Goal: Transaction & Acquisition: Purchase product/service

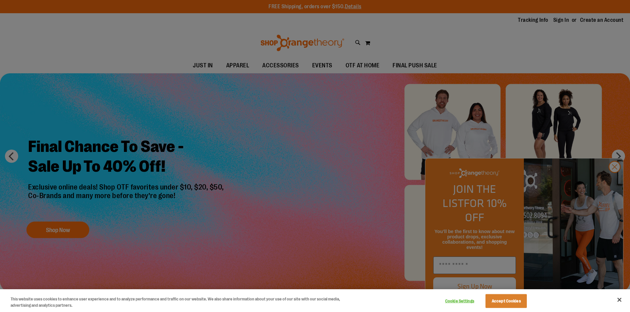
click at [612, 179] on div at bounding box center [315, 156] width 630 height 312
click at [620, 300] on button "Close" at bounding box center [619, 300] width 15 height 15
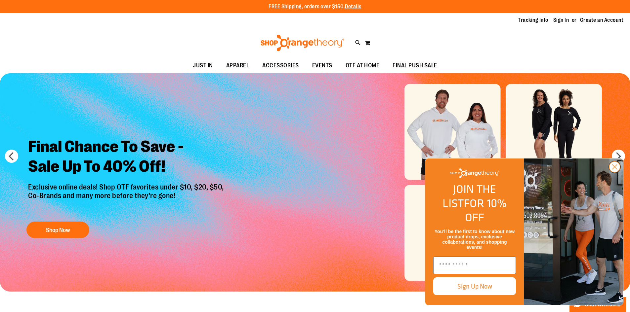
click at [613, 170] on icon "Close dialog" at bounding box center [614, 167] width 5 height 5
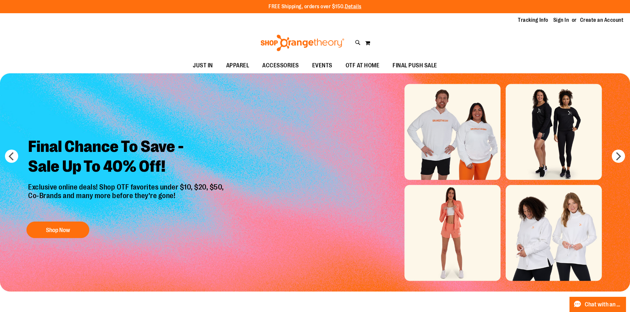
click at [466, 225] on img "Slide 1 of 6" at bounding box center [315, 182] width 630 height 218
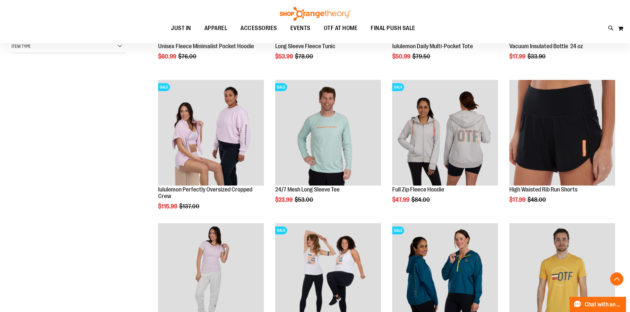
scroll to position [231, 0]
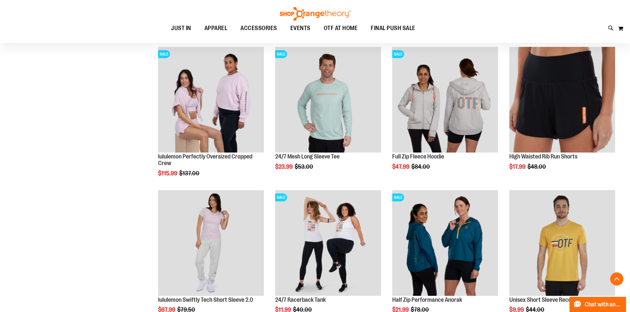
scroll to position [64, 0]
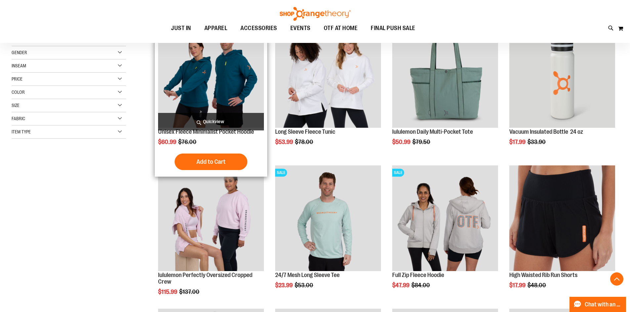
scroll to position [132, 0]
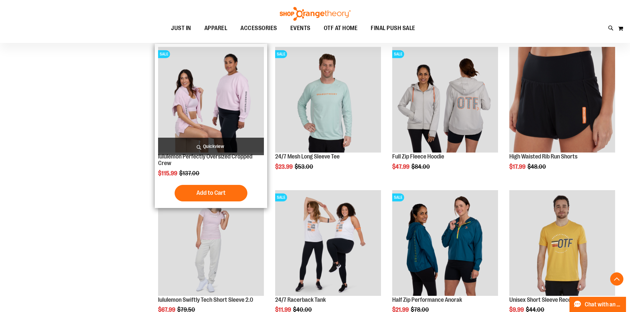
scroll to position [198, 0]
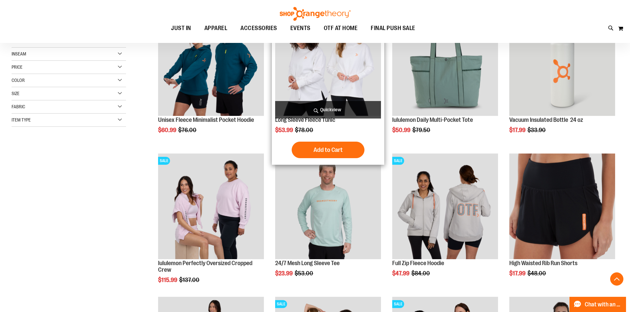
scroll to position [132, 0]
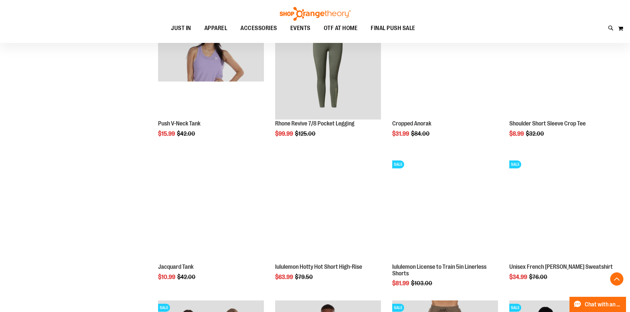
scroll to position [561, 0]
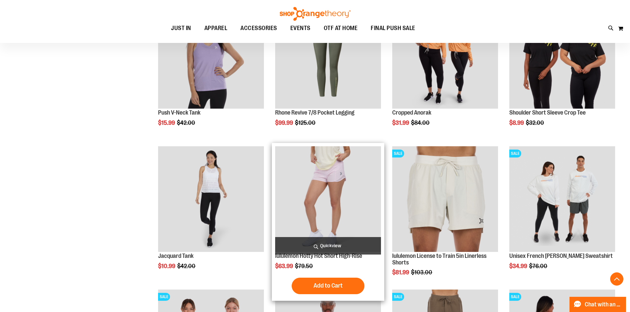
click at [335, 192] on img "product" at bounding box center [328, 199] width 106 height 106
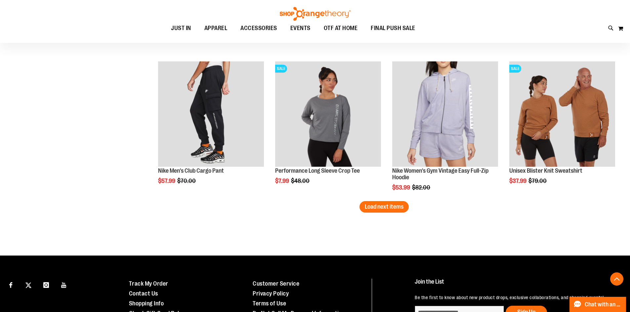
scroll to position [1171, 0]
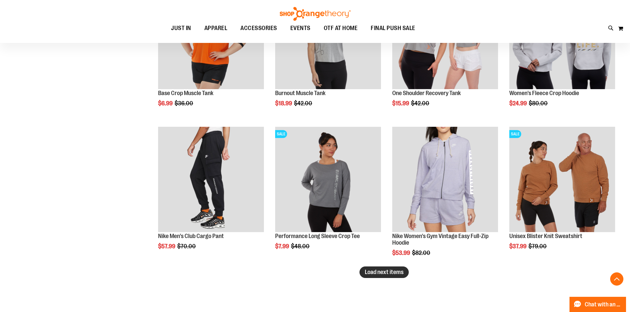
click at [380, 273] on span "Load next items" at bounding box center [383, 272] width 39 height 7
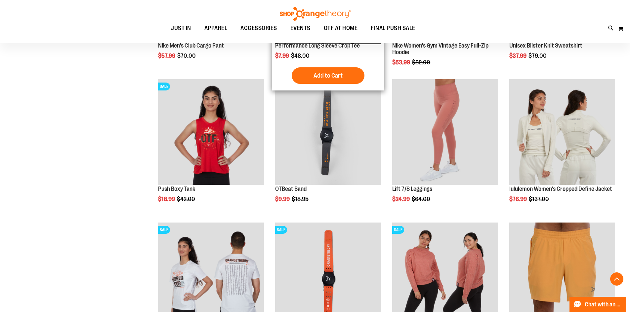
scroll to position [1369, 0]
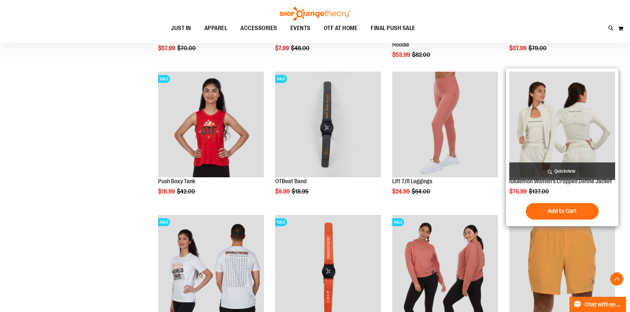
click at [577, 93] on img "product" at bounding box center [562, 125] width 106 height 106
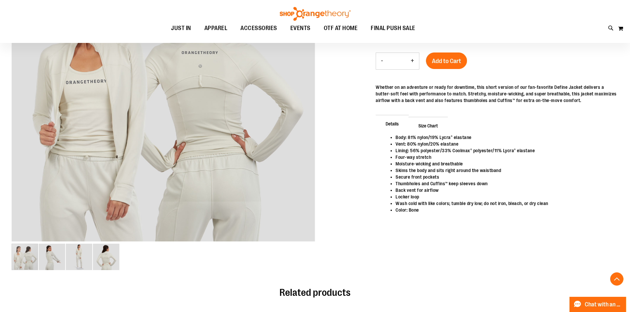
scroll to position [66, 0]
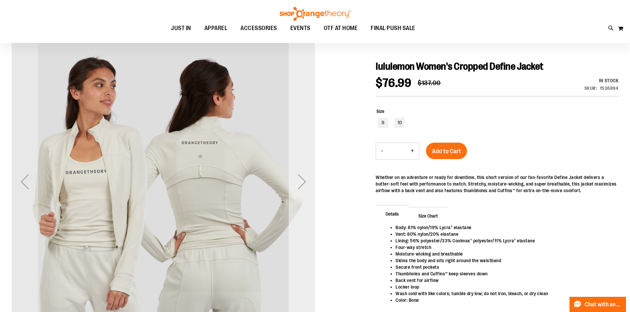
click at [297, 185] on div "Next" at bounding box center [301, 182] width 26 height 26
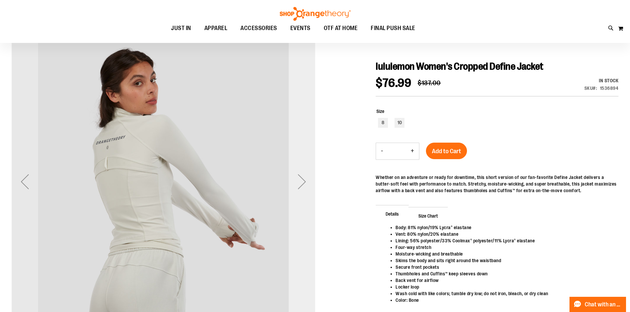
click at [297, 185] on div "Next" at bounding box center [301, 182] width 26 height 26
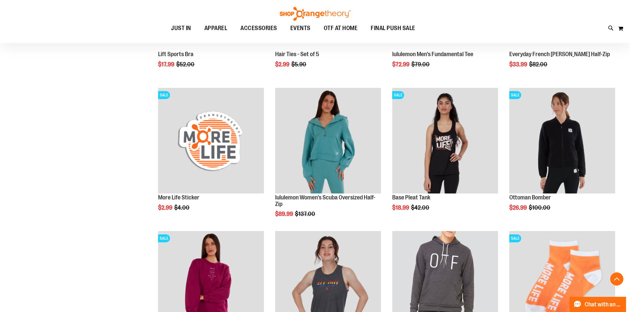
scroll to position [1291, 0]
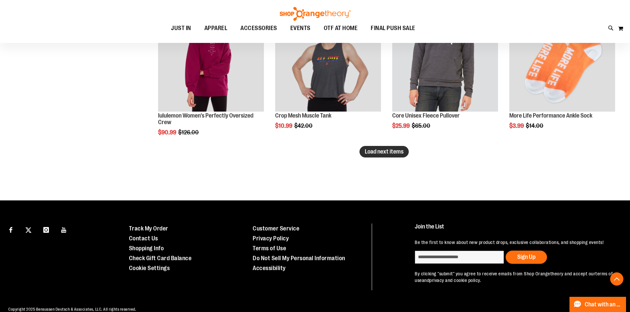
click at [392, 150] on span "Load next items" at bounding box center [383, 151] width 39 height 7
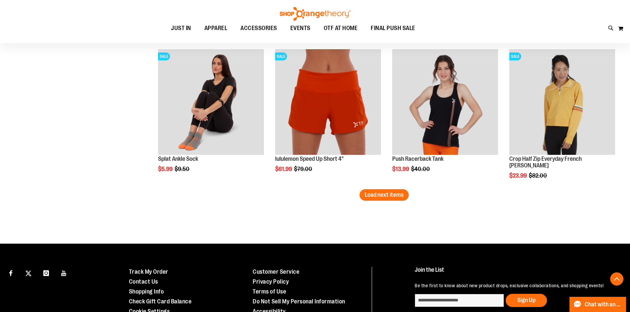
scroll to position [1688, 0]
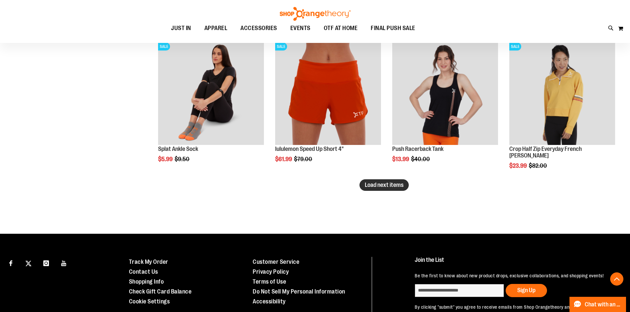
click at [382, 186] on span "Load next items" at bounding box center [383, 185] width 39 height 7
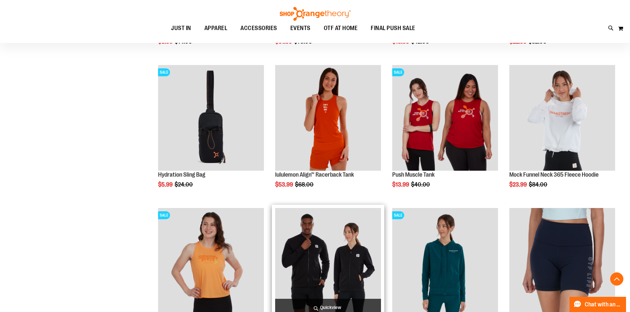
scroll to position [2051, 0]
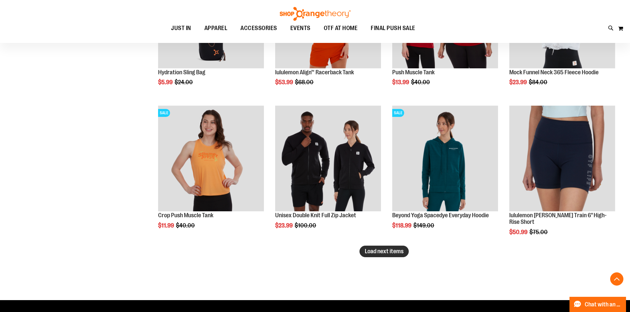
click at [400, 253] on span "Load next items" at bounding box center [383, 251] width 39 height 7
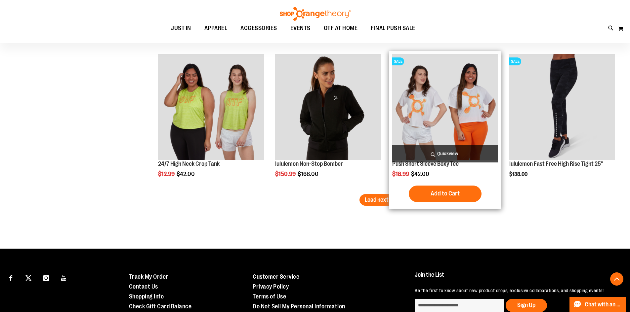
scroll to position [2580, 0]
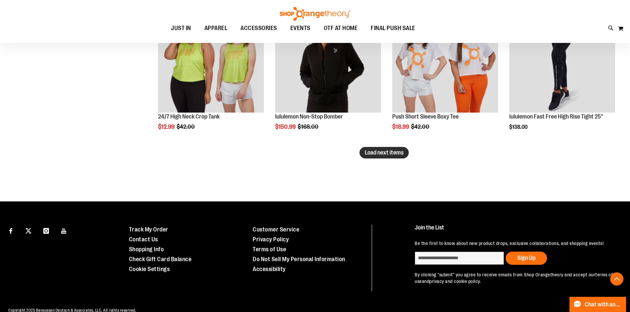
click at [387, 157] on button "Load next items" at bounding box center [383, 153] width 49 height 12
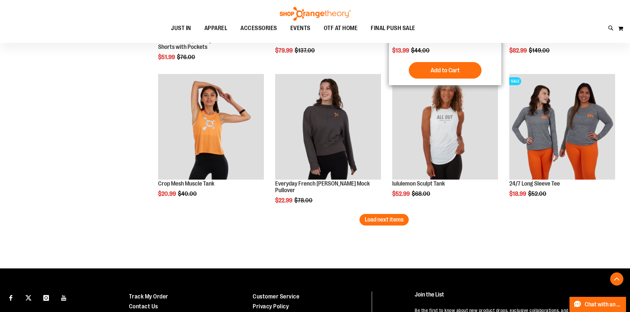
scroll to position [2944, 0]
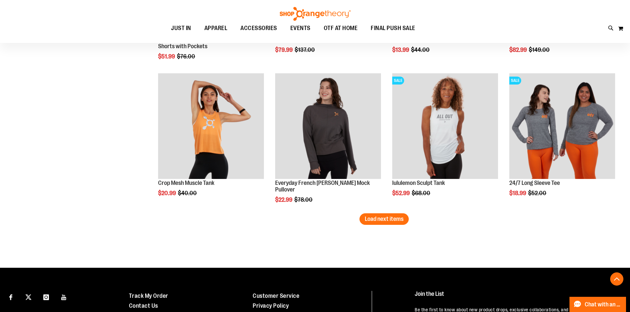
click at [403, 217] on button "Load next items" at bounding box center [383, 219] width 49 height 12
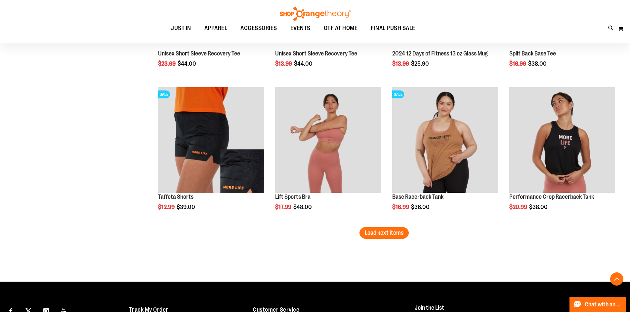
scroll to position [3373, 0]
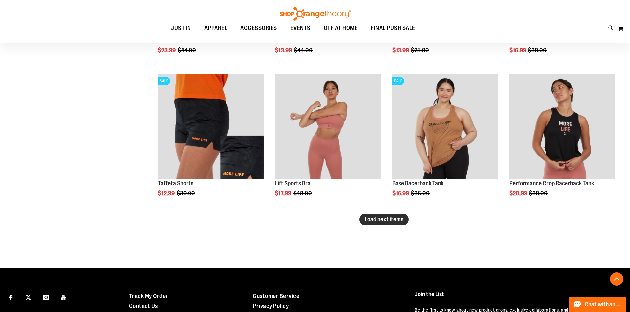
click at [401, 224] on button "Load next items" at bounding box center [383, 220] width 49 height 12
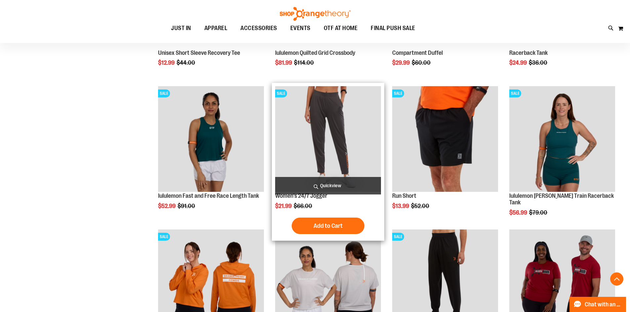
scroll to position [3737, 0]
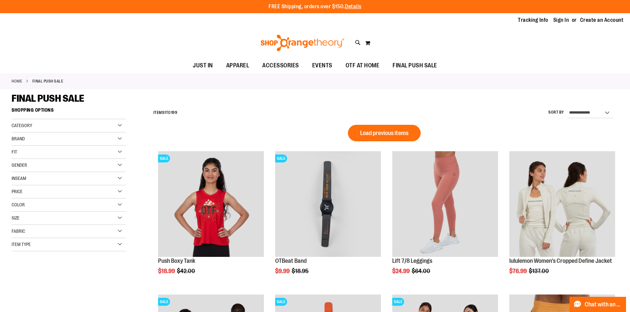
click at [117, 127] on div "Category" at bounding box center [69, 125] width 114 height 13
click at [75, 204] on div "Gender" at bounding box center [69, 204] width 114 height 13
click at [29, 224] on link "Women 111 items" at bounding box center [65, 225] width 110 height 7
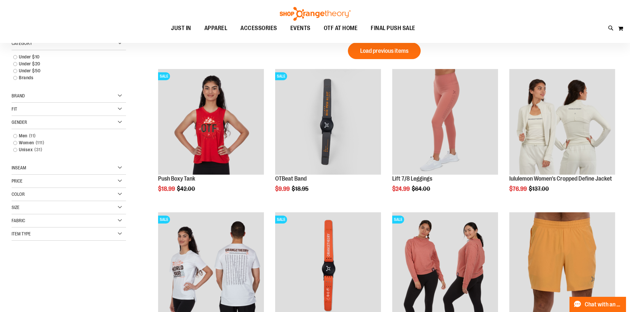
scroll to position [104, 0]
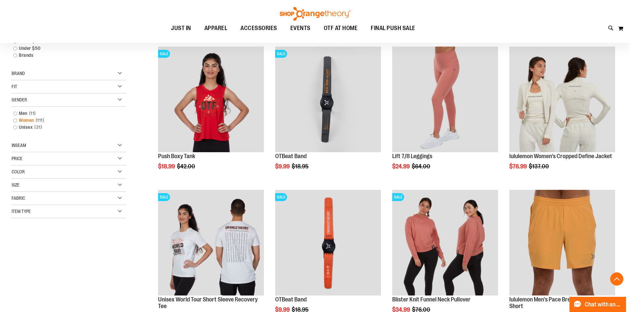
click at [28, 119] on link "Women 111 items" at bounding box center [65, 120] width 110 height 7
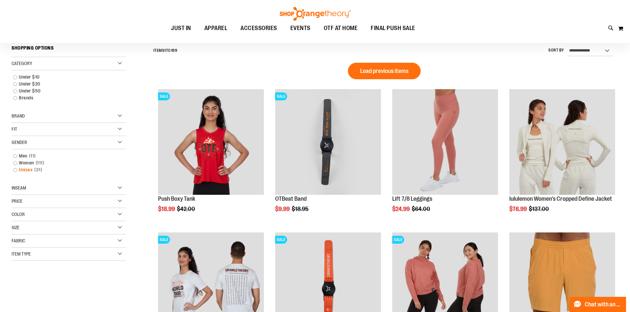
scroll to position [61, 0]
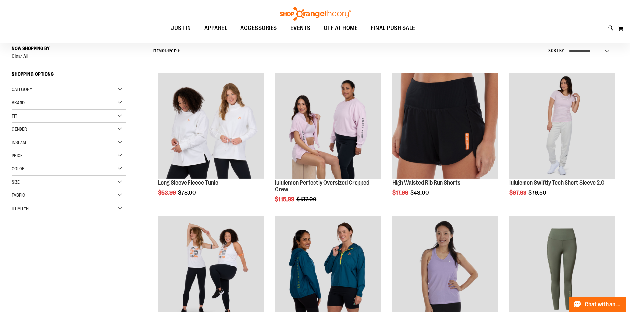
click at [17, 164] on div "Category Under $10 Under $20 Under $50 Brands" at bounding box center [69, 149] width 114 height 132
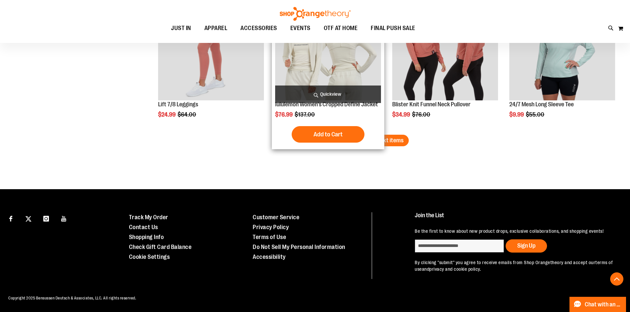
scroll to position [1286, 0]
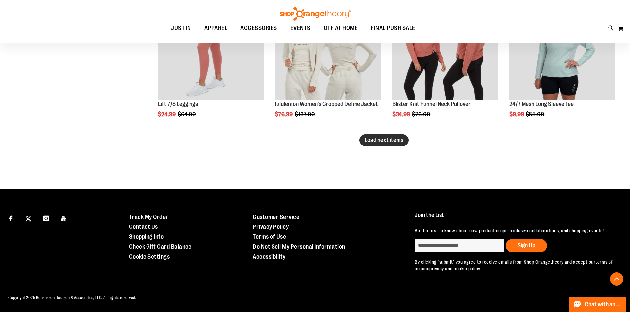
click at [396, 146] on button "Load next items" at bounding box center [383, 140] width 49 height 12
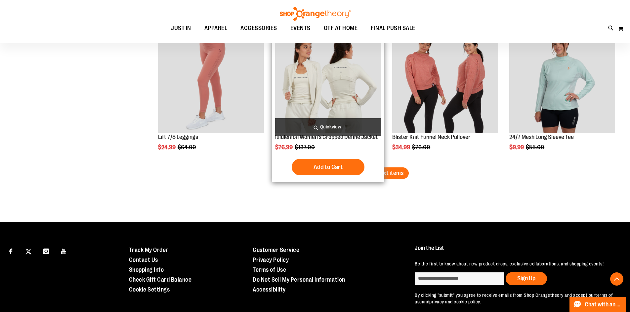
scroll to position [1187, 0]
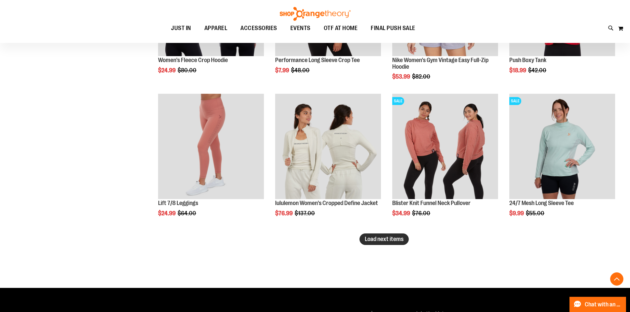
click at [396, 240] on span "Load next items" at bounding box center [383, 239] width 39 height 7
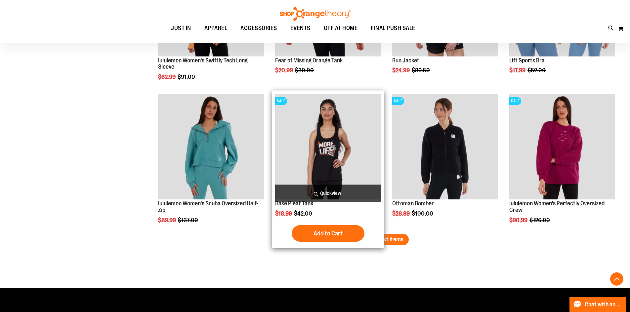
scroll to position [1650, 0]
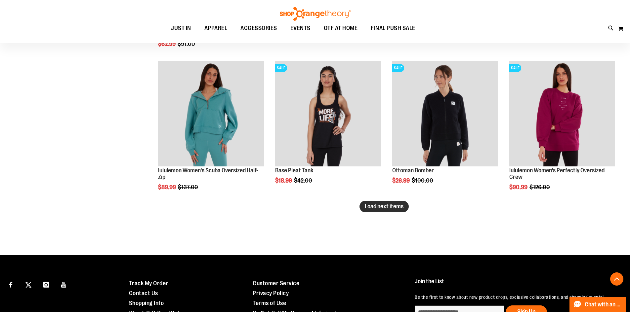
click at [383, 210] on span "Load next items" at bounding box center [383, 206] width 39 height 7
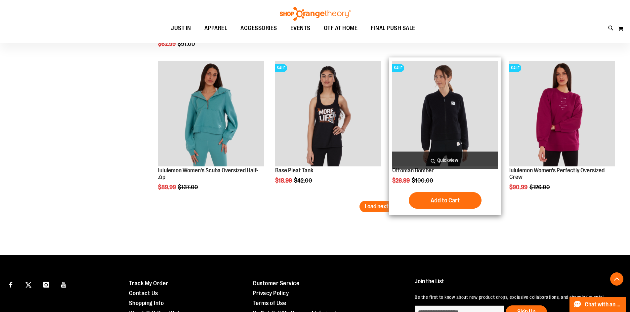
click at [392, 201] on div "Add to Cart In stock" at bounding box center [445, 200] width 106 height 17
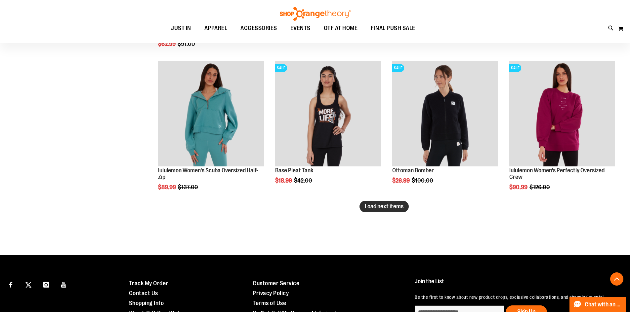
click at [371, 205] on span "Load next items" at bounding box center [383, 206] width 39 height 7
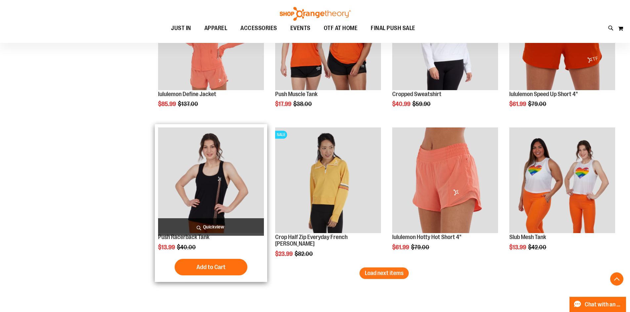
scroll to position [2013, 0]
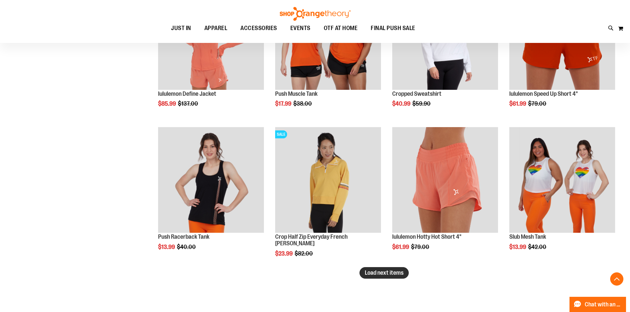
click at [374, 271] on span "Load next items" at bounding box center [383, 273] width 39 height 7
click at [393, 273] on span "Load next items" at bounding box center [383, 273] width 39 height 7
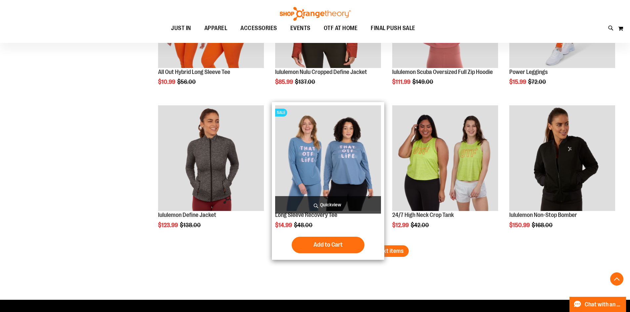
scroll to position [2476, 0]
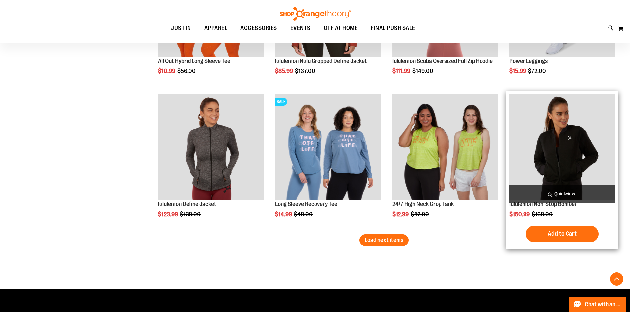
click at [583, 135] on img "product" at bounding box center [562, 148] width 106 height 106
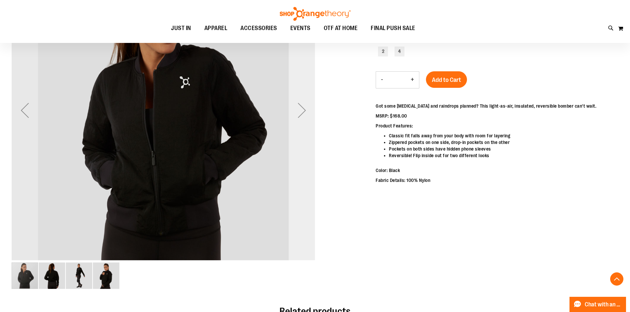
scroll to position [99, 0]
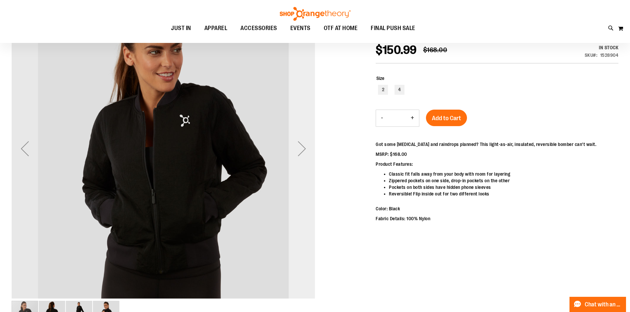
click at [301, 151] on div "Next" at bounding box center [301, 148] width 26 height 26
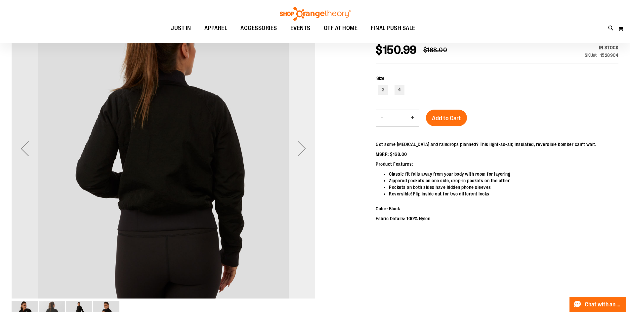
click at [301, 151] on div "Next" at bounding box center [301, 148] width 26 height 26
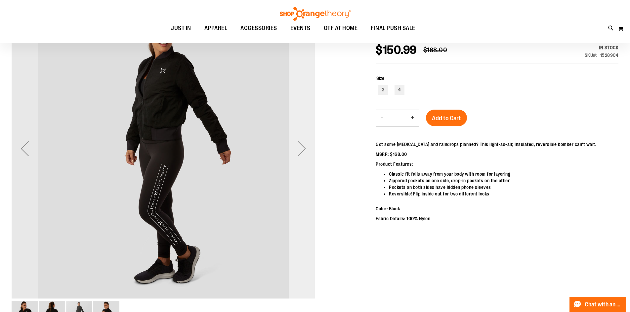
click at [301, 151] on div "Next" at bounding box center [301, 148] width 26 height 26
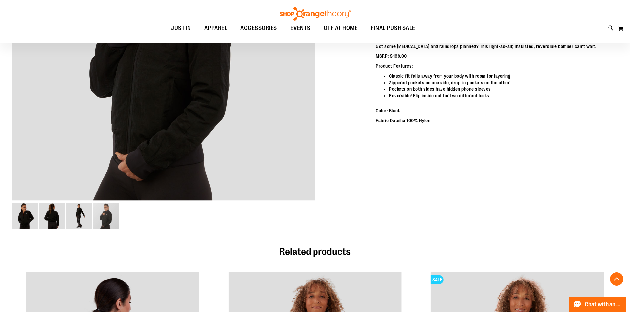
scroll to position [198, 0]
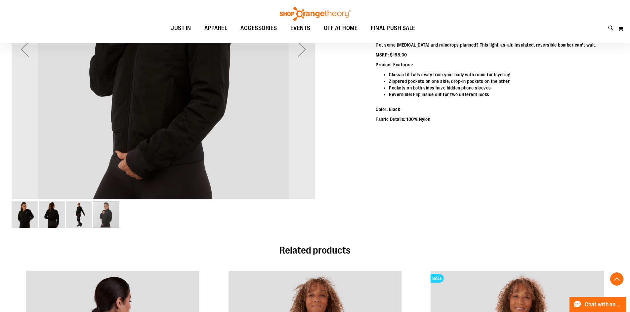
click at [73, 212] on img "image 3 of 4" at bounding box center [79, 215] width 26 height 26
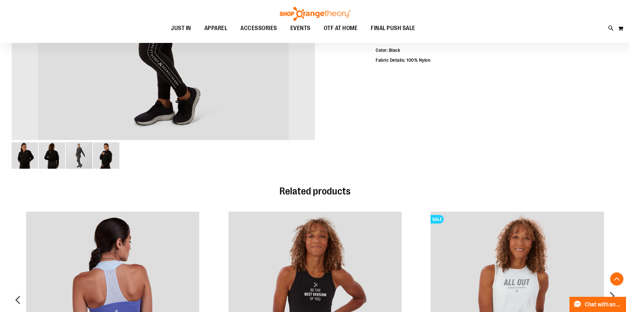
scroll to position [264, 0]
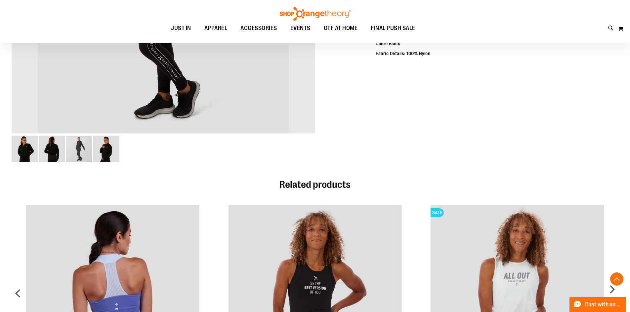
click at [56, 154] on img "image 2 of 4" at bounding box center [52, 149] width 26 height 26
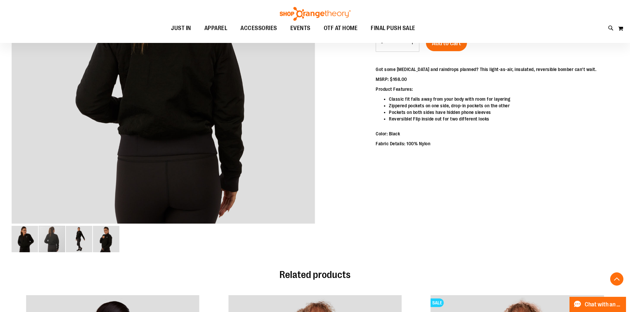
scroll to position [198, 0]
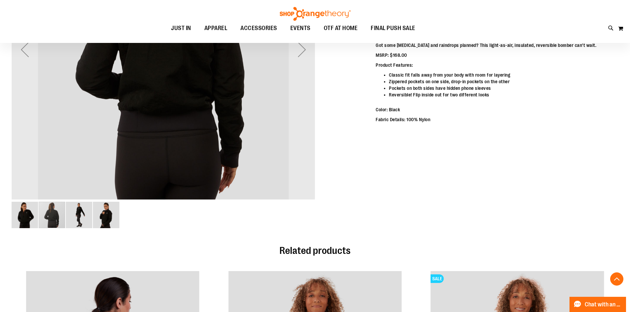
click at [30, 214] on img "image 1 of 4" at bounding box center [25, 215] width 26 height 26
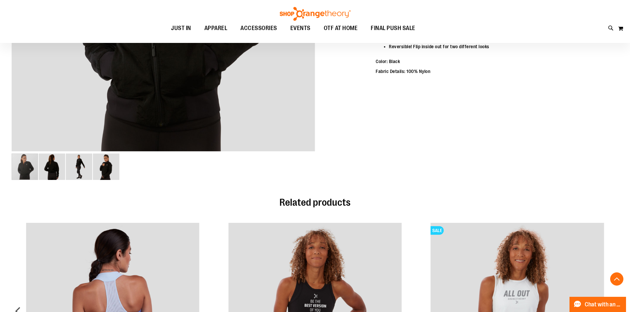
scroll to position [165, 0]
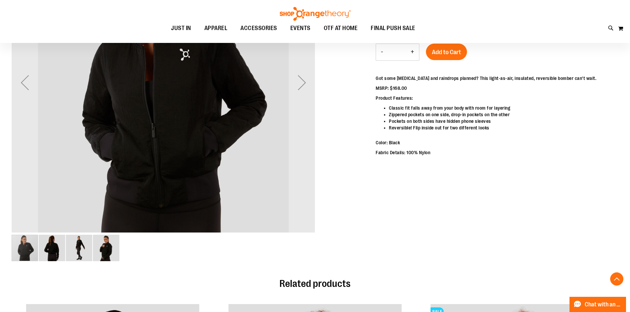
click at [110, 248] on img "image 4 of 4" at bounding box center [106, 248] width 26 height 26
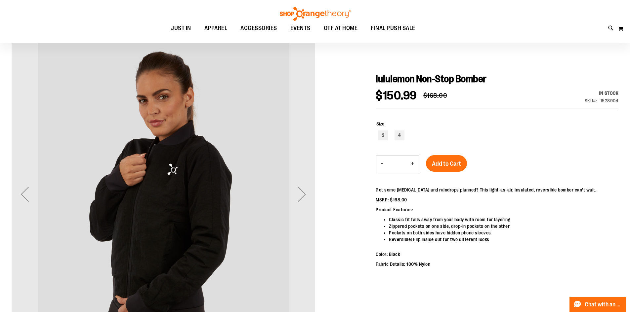
scroll to position [132, 0]
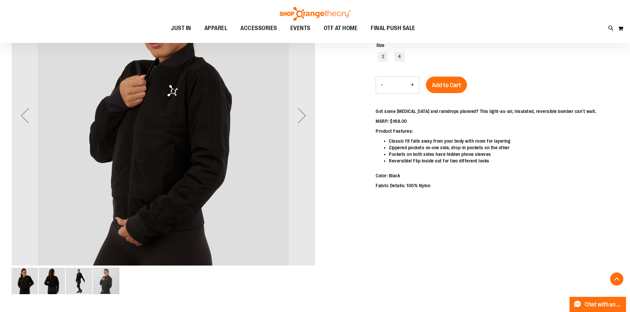
click at [22, 280] on img "image 1 of 4" at bounding box center [25, 281] width 26 height 26
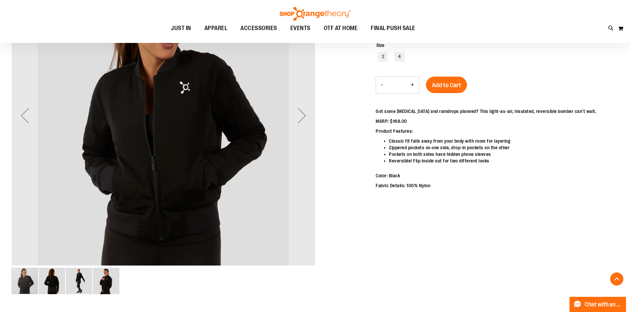
click at [78, 288] on img "image 3 of 4" at bounding box center [79, 281] width 26 height 26
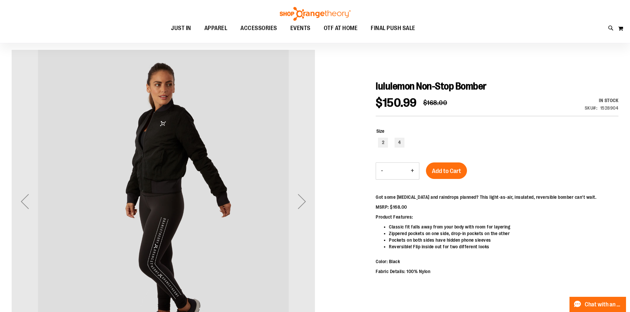
scroll to position [33, 0]
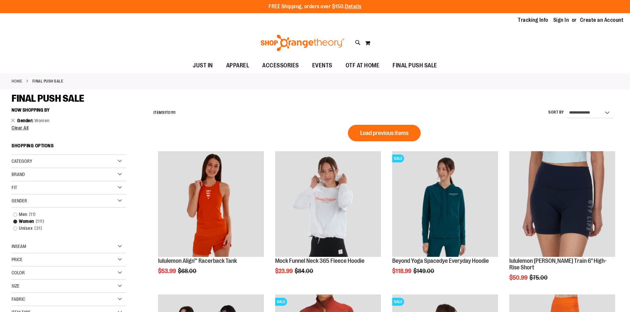
scroll to position [432, 0]
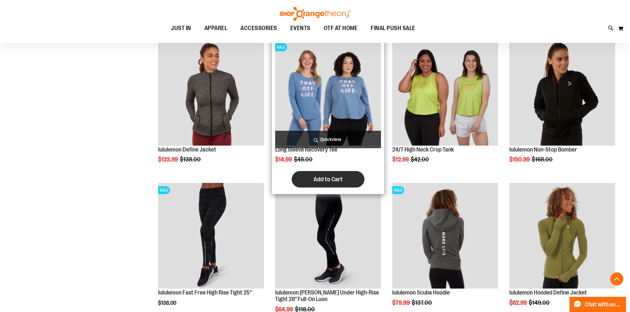
scroll to position [432, 0]
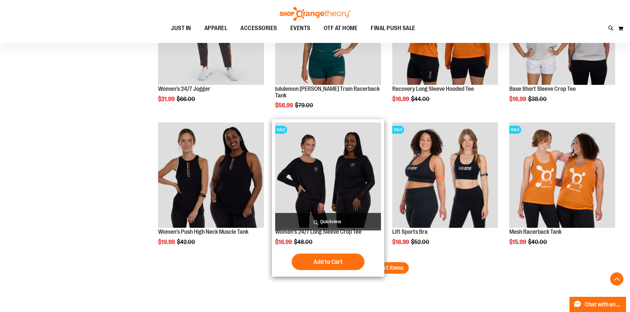
scroll to position [1192, 0]
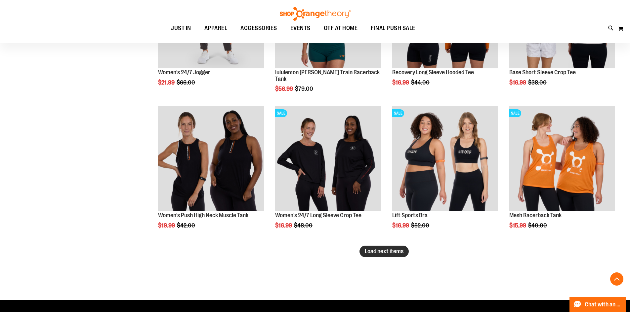
click at [398, 257] on button "Load next items" at bounding box center [383, 252] width 49 height 12
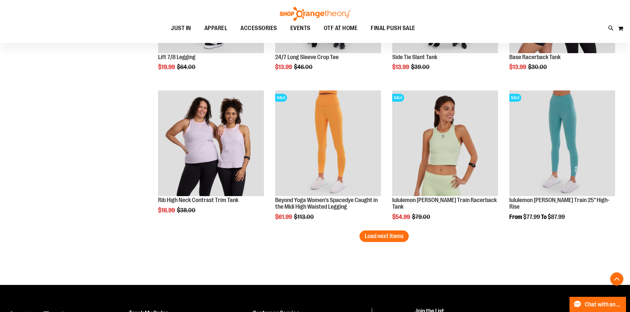
scroll to position [1654, 0]
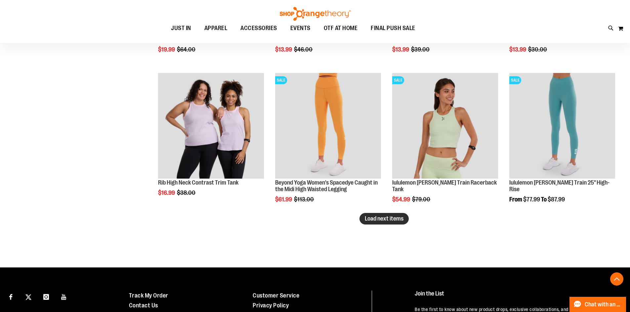
click at [387, 224] on button "Load next items" at bounding box center [383, 219] width 49 height 12
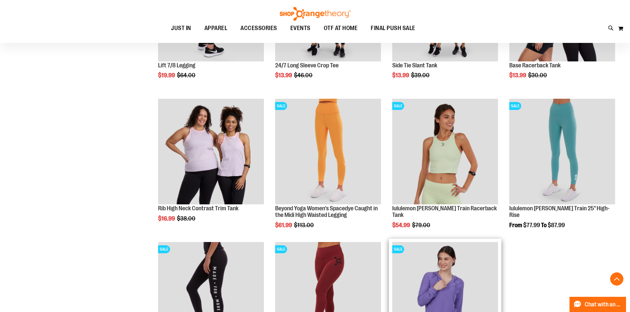
scroll to position [1621, 0]
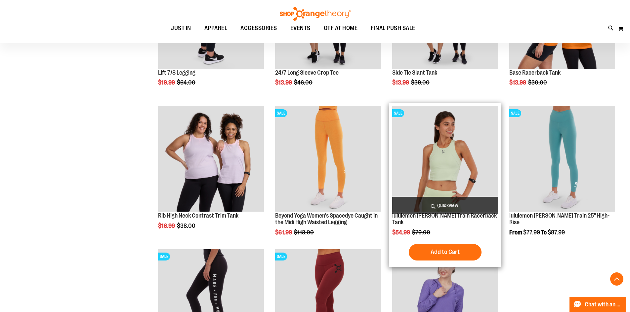
click at [443, 154] on img "product" at bounding box center [445, 159] width 106 height 106
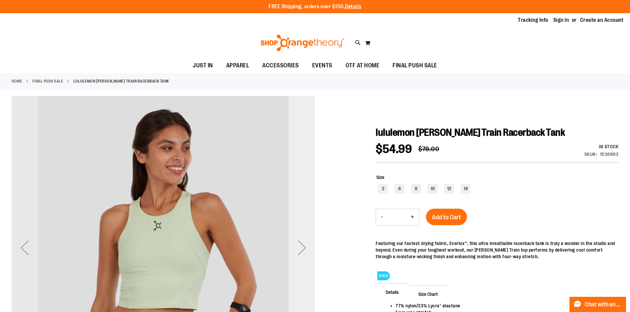
click at [301, 246] on div "Next" at bounding box center [301, 248] width 26 height 26
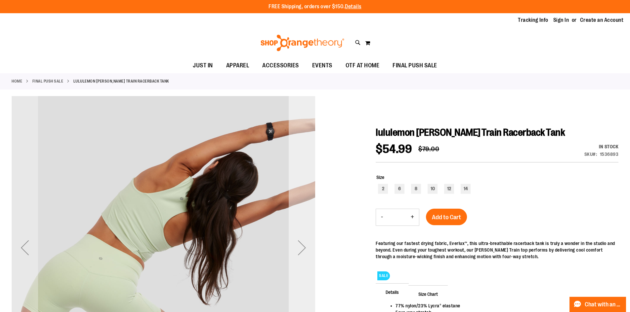
click at [301, 246] on div "Next" at bounding box center [301, 248] width 26 height 26
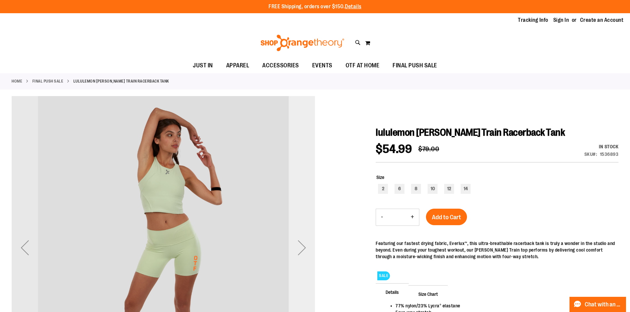
click at [301, 246] on div "Next" at bounding box center [301, 248] width 26 height 26
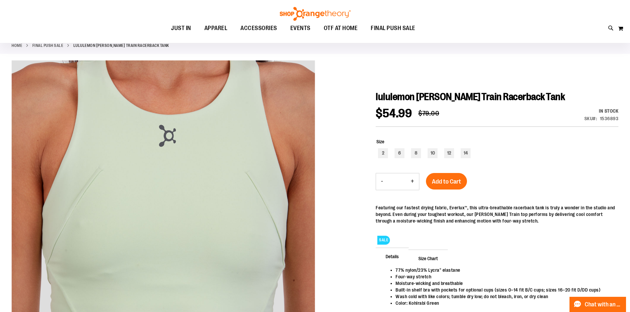
scroll to position [33, 0]
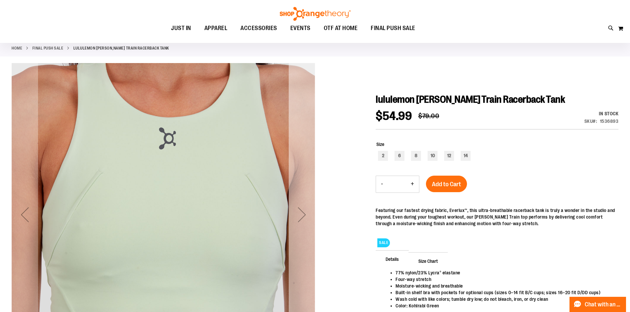
click at [306, 215] on div "Next" at bounding box center [301, 215] width 26 height 26
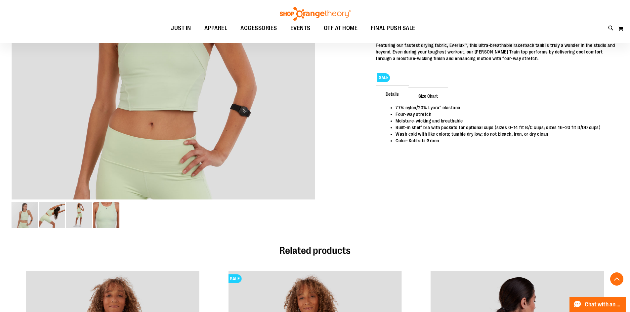
scroll to position [0, 0]
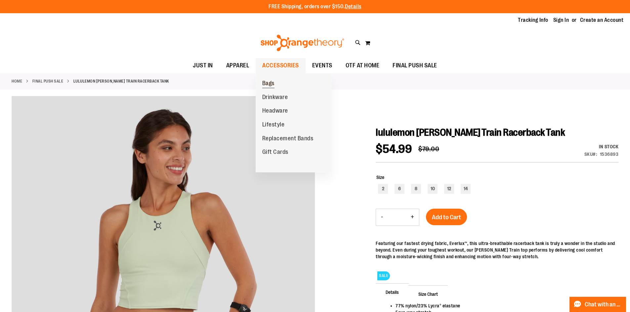
click at [277, 87] on link "Bags" at bounding box center [267, 84] width 25 height 14
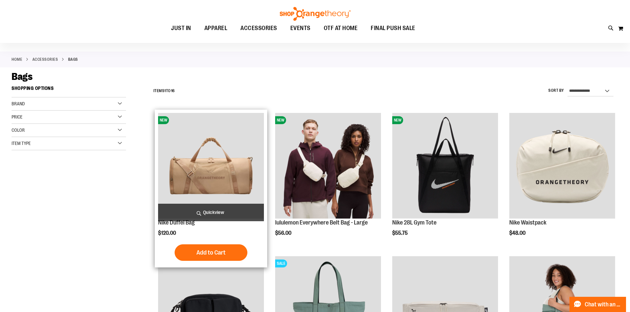
scroll to position [33, 0]
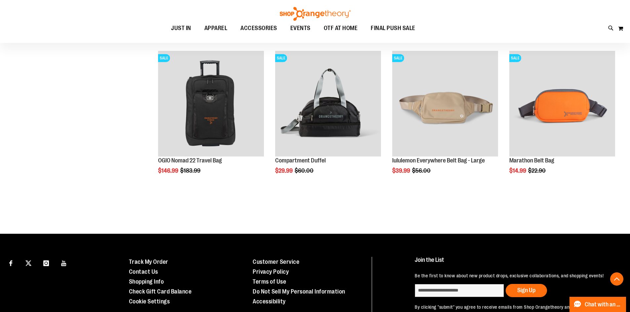
scroll to position [529, 0]
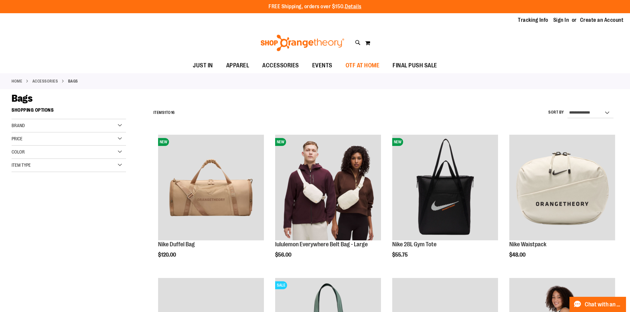
click at [355, 67] on span "OTF AT HOME" at bounding box center [362, 65] width 34 height 15
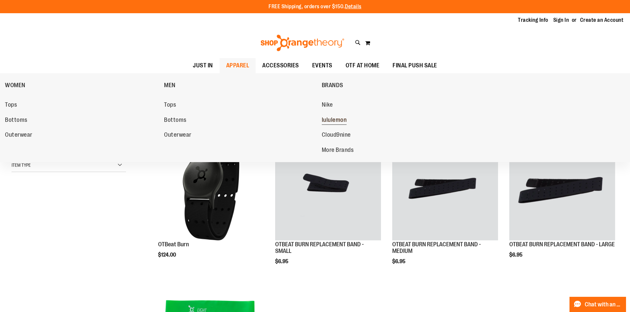
click at [334, 120] on span "lululemon" at bounding box center [334, 121] width 25 height 8
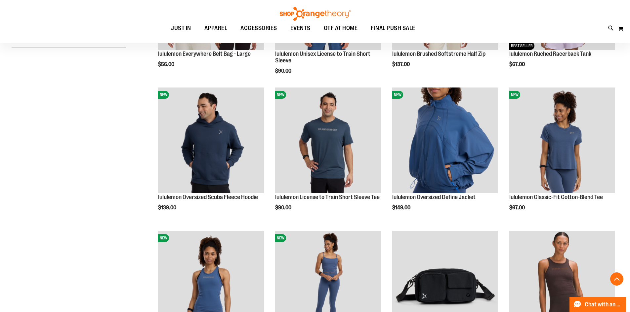
scroll to position [389, 0]
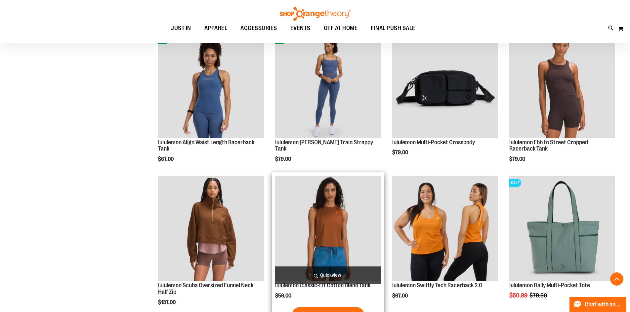
scroll to position [620, 0]
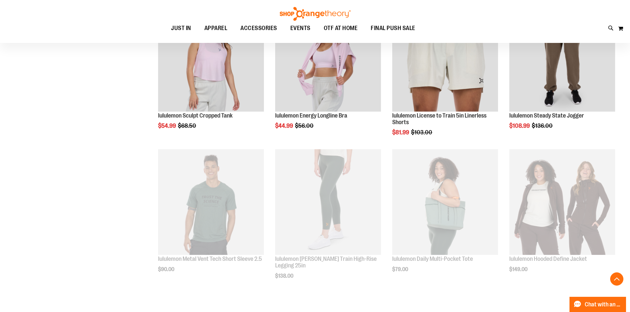
scroll to position [614, 0]
